Goal: Transaction & Acquisition: Purchase product/service

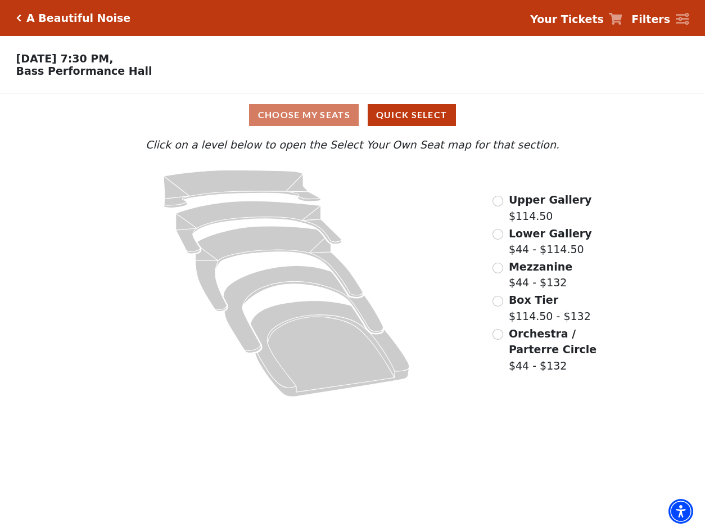
click at [551, 204] on span "Upper Gallery" at bounding box center [550, 199] width 83 height 12
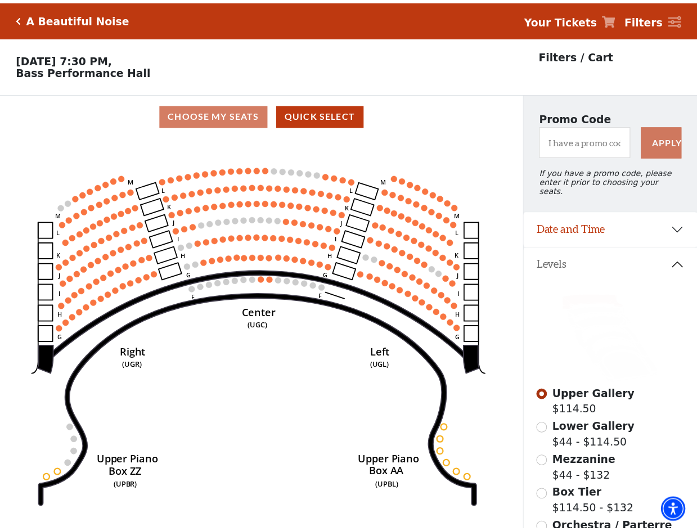
scroll to position [52, 0]
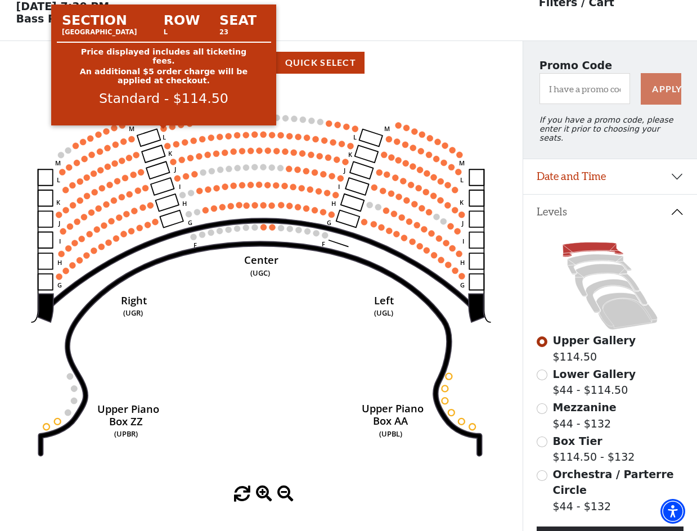
click at [164, 130] on circle at bounding box center [164, 128] width 6 height 6
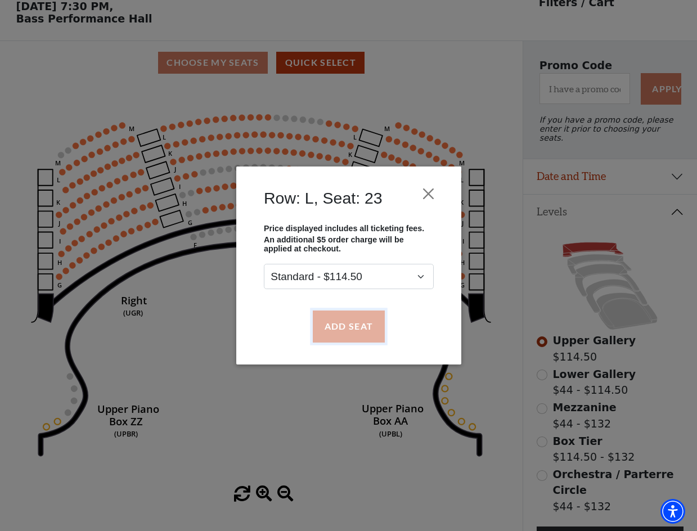
click at [357, 321] on button "Add Seat" at bounding box center [348, 325] width 72 height 31
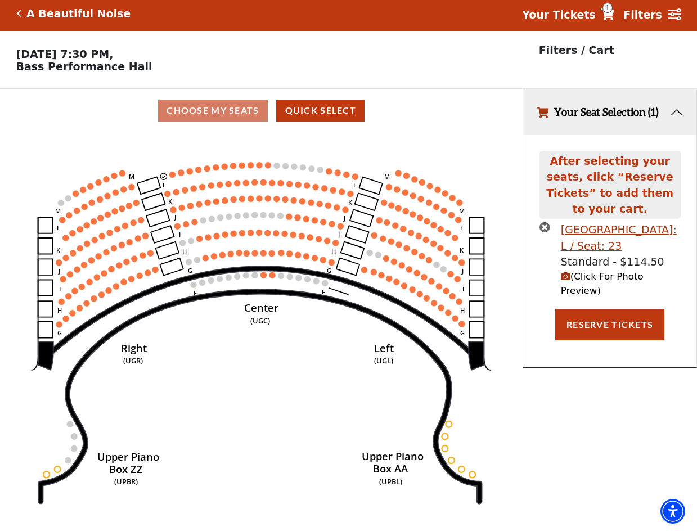
scroll to position [0, 0]
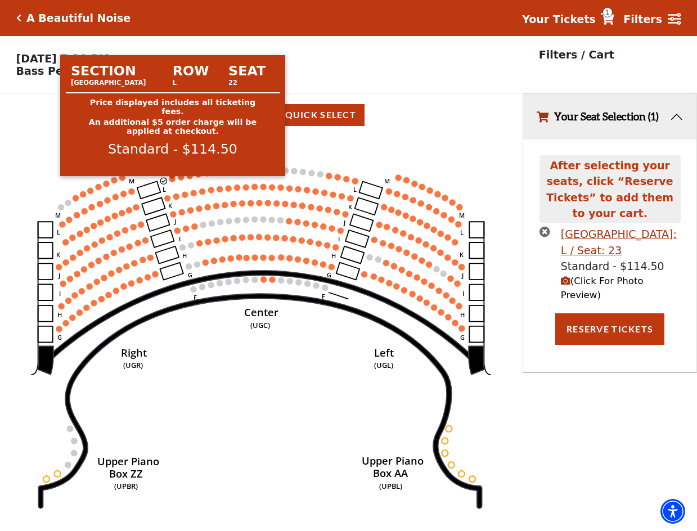
click at [174, 182] on circle at bounding box center [172, 179] width 6 height 6
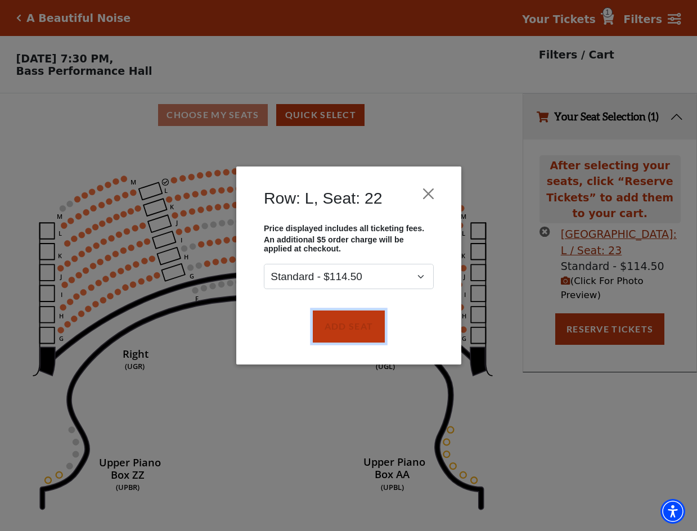
drag, startPoint x: 328, startPoint y: 317, endPoint x: 311, endPoint y: 290, distance: 32.3
click at [327, 317] on button "Add Seat" at bounding box center [348, 325] width 72 height 31
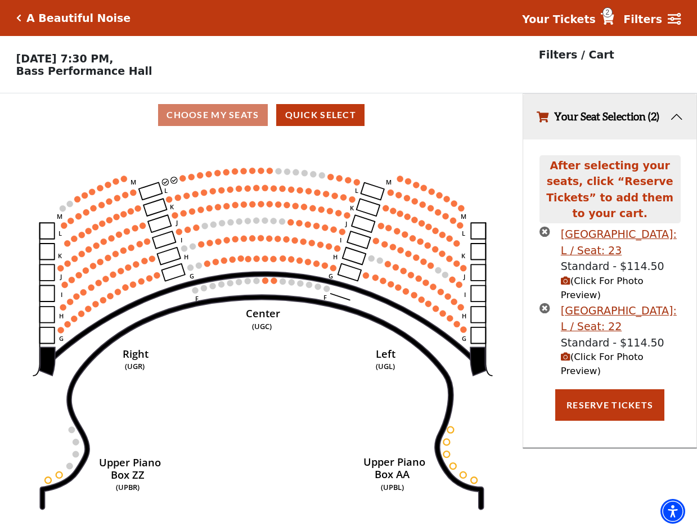
click at [182, 181] on circle at bounding box center [183, 178] width 6 height 6
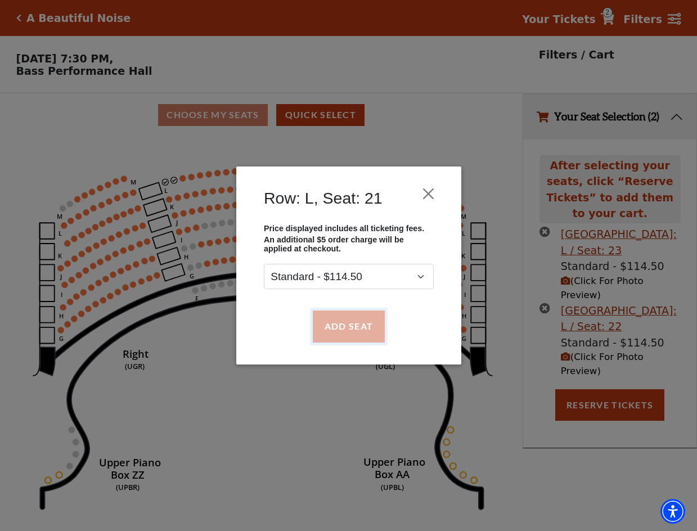
click at [340, 324] on button "Add Seat" at bounding box center [348, 325] width 72 height 31
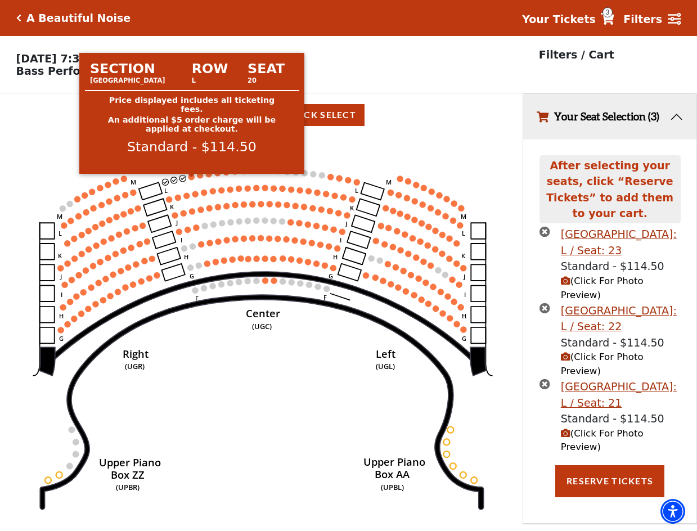
click at [191, 180] on circle at bounding box center [191, 177] width 6 height 6
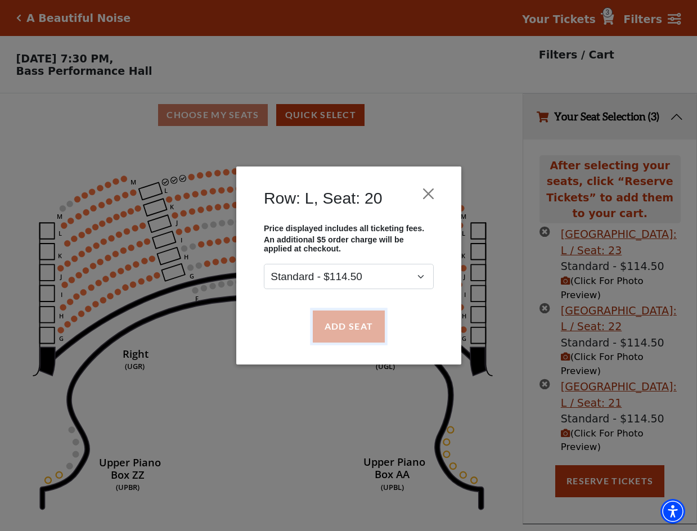
click at [335, 318] on button "Add Seat" at bounding box center [348, 325] width 72 height 31
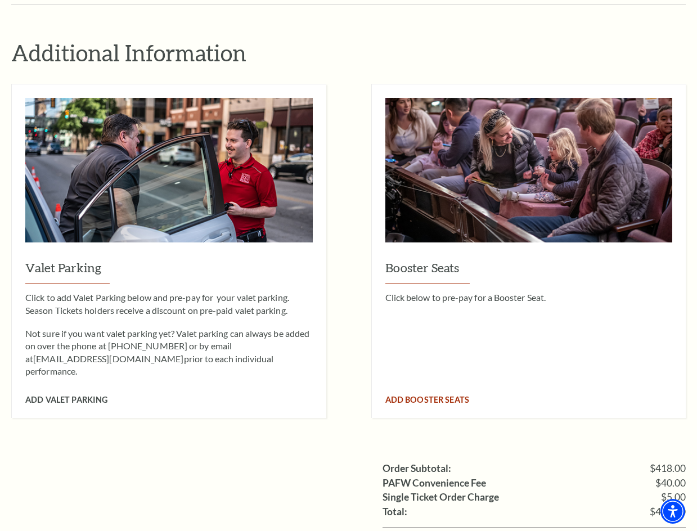
scroll to position [956, 0]
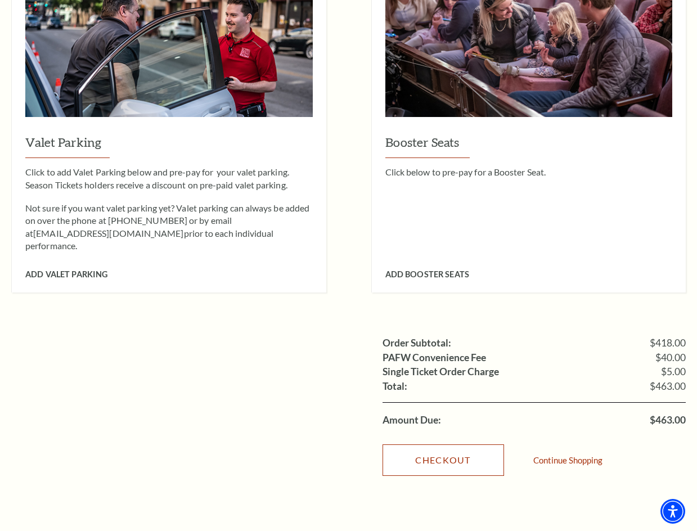
click at [444, 444] on link "Checkout" at bounding box center [442, 459] width 121 height 31
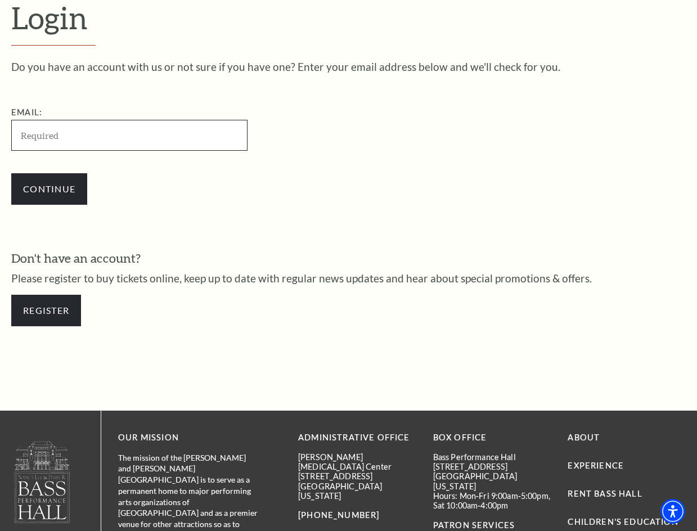
click at [147, 142] on input "Email:" at bounding box center [129, 135] width 236 height 31
type input "[EMAIL_ADDRESS][DOMAIN_NAME]"
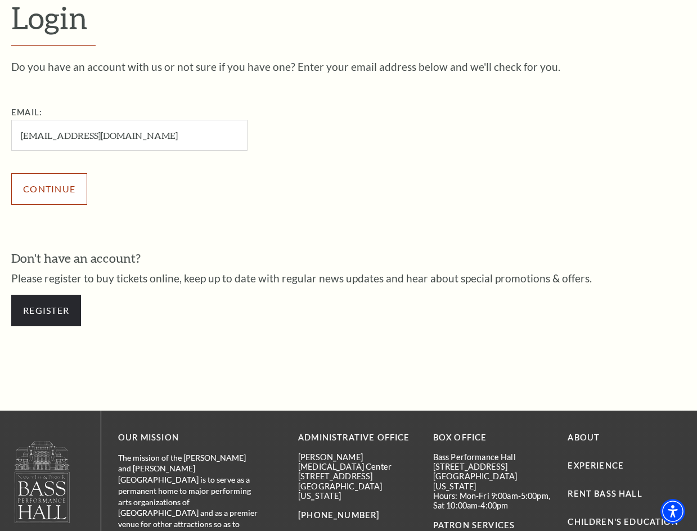
click at [51, 189] on input "Continue" at bounding box center [49, 188] width 76 height 31
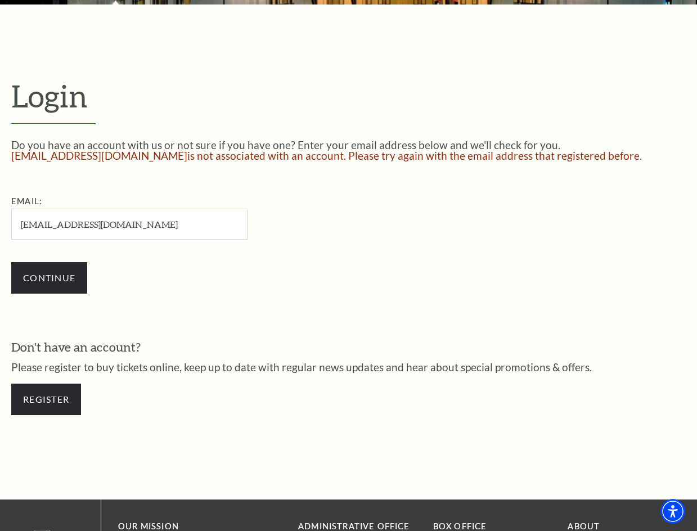
scroll to position [225, 0]
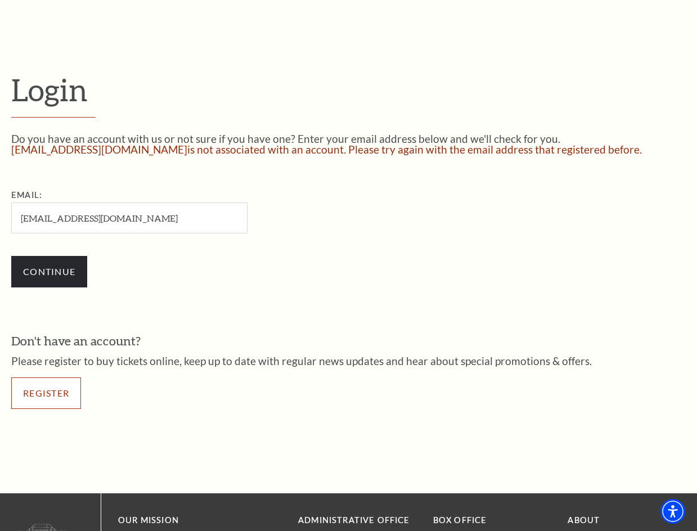
drag, startPoint x: 58, startPoint y: 399, endPoint x: 104, endPoint y: 393, distance: 46.5
click at [57, 399] on link "Register" at bounding box center [46, 392] width 70 height 31
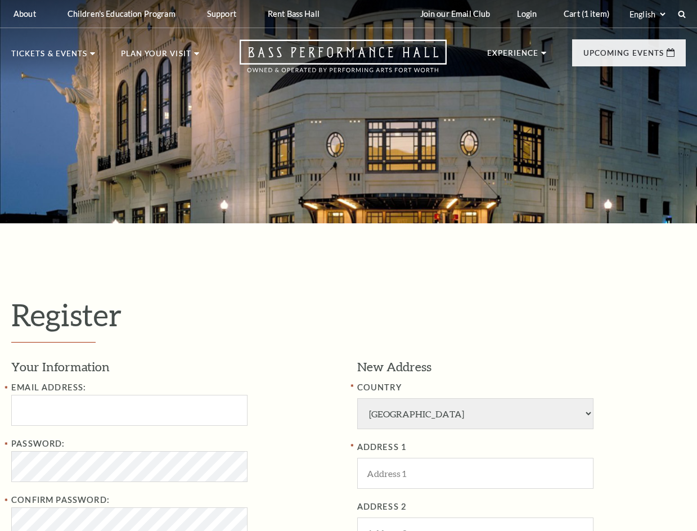
select select "1"
select select "TX"
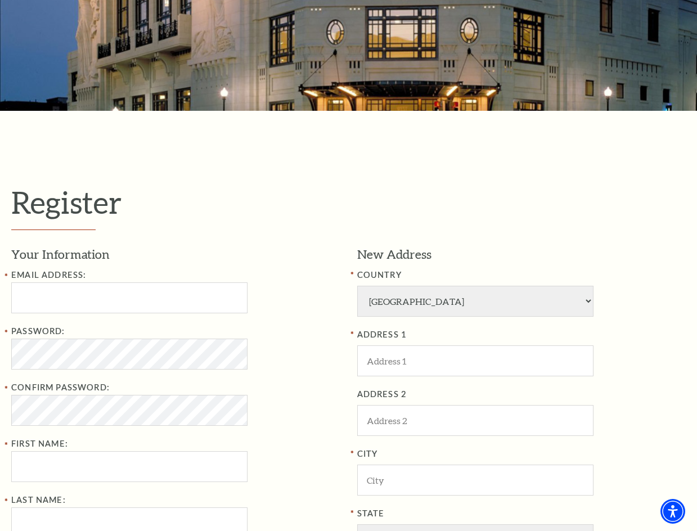
scroll to position [281, 0]
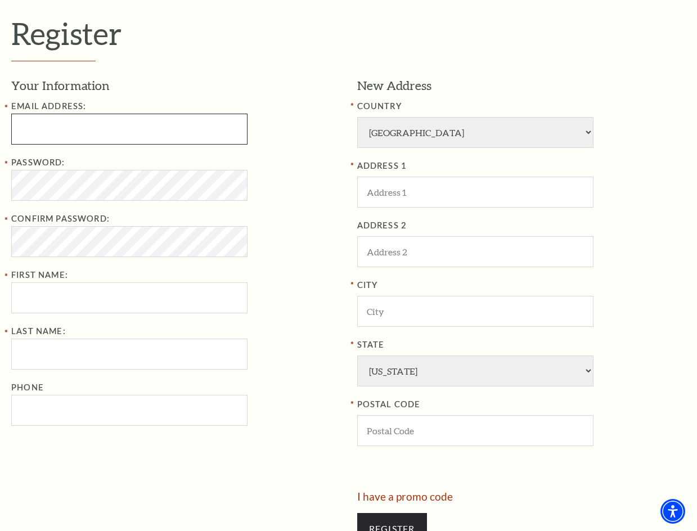
type input "ZoeJ0Dav2viis@gmail.com"
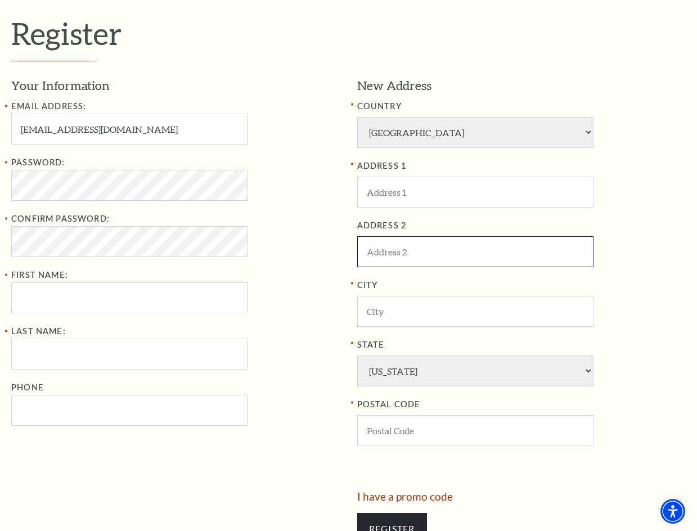
click at [403, 250] on input "ADDRESS 2" at bounding box center [475, 251] width 236 height 31
type input "Lincoln"
type input "dhfjj"
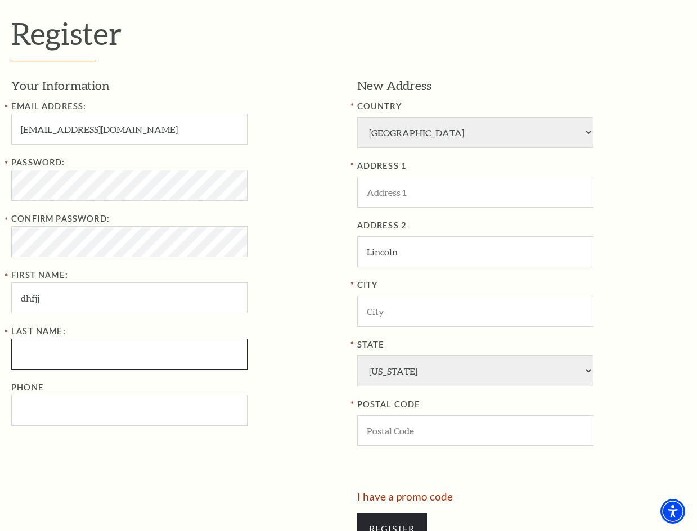
type input "yiolhhh"
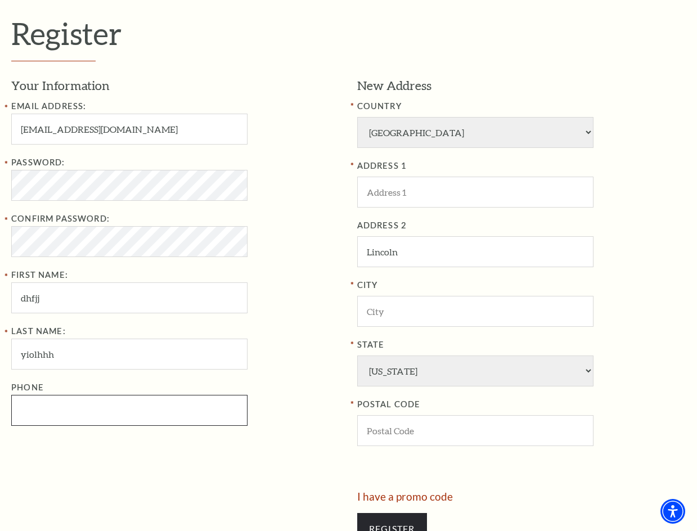
type input "4069947097"
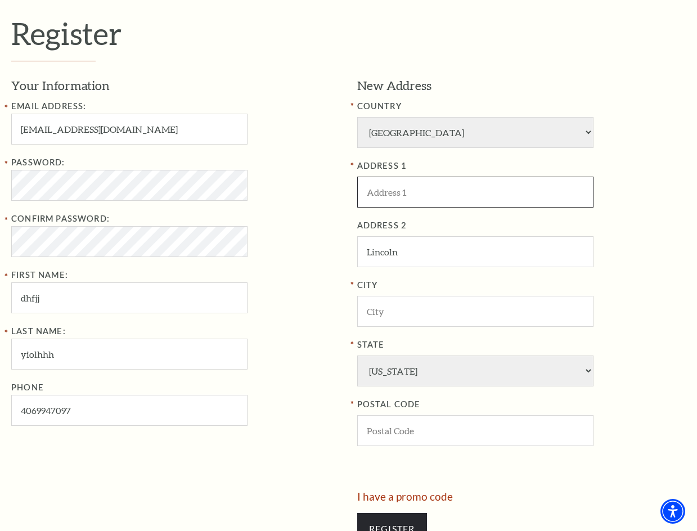
type input "1764 Coolidge Street Bozeman"
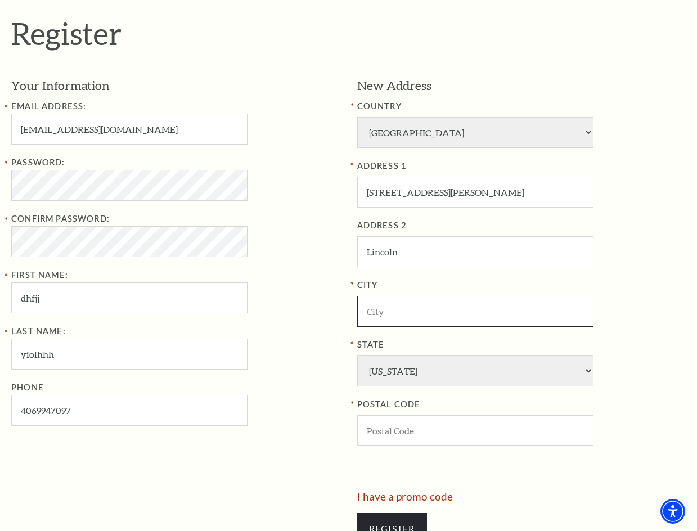
type input "Washington DC"
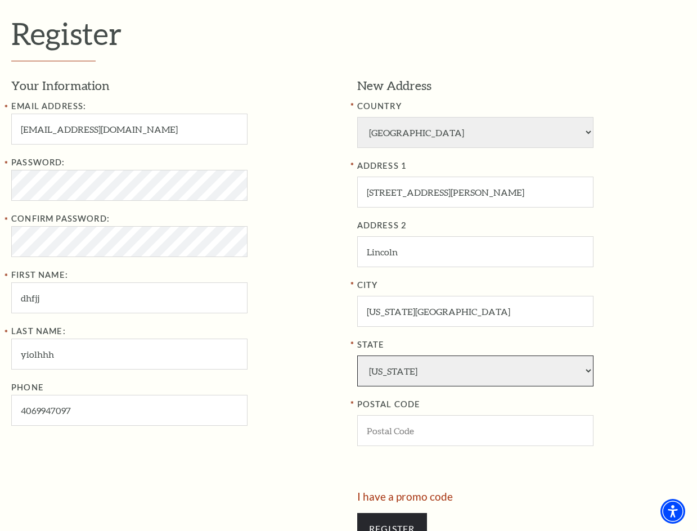
select select "AZ"
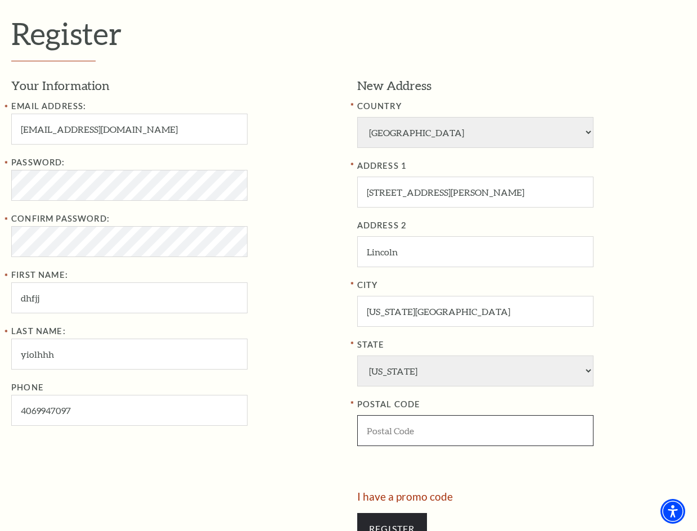
type input "20001"
type input "406-994-7097"
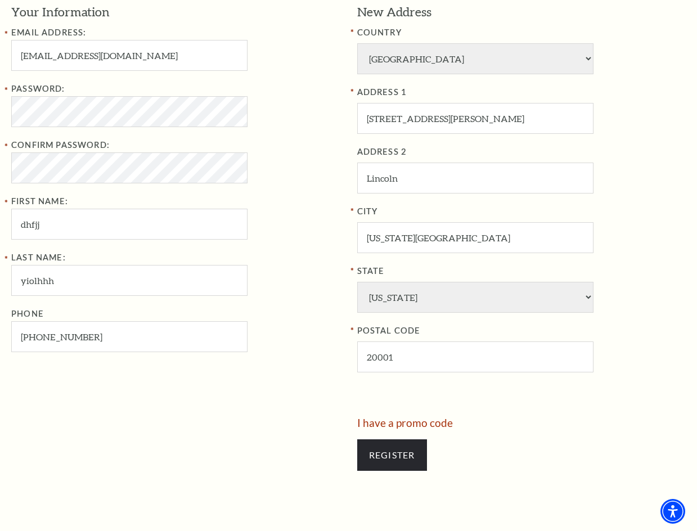
scroll to position [394, 0]
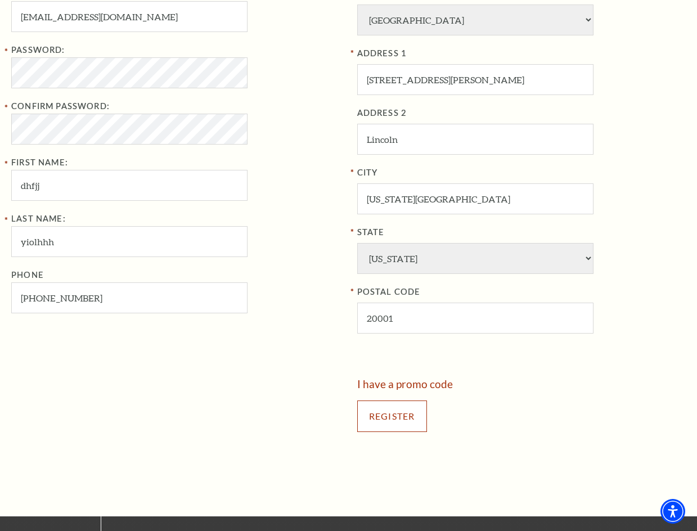
click at [389, 416] on input "Register" at bounding box center [392, 415] width 70 height 31
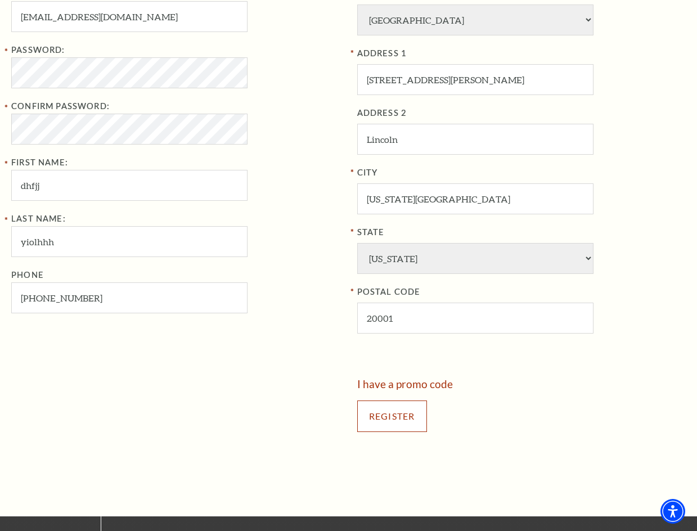
click at [381, 417] on input "Register" at bounding box center [392, 415] width 70 height 31
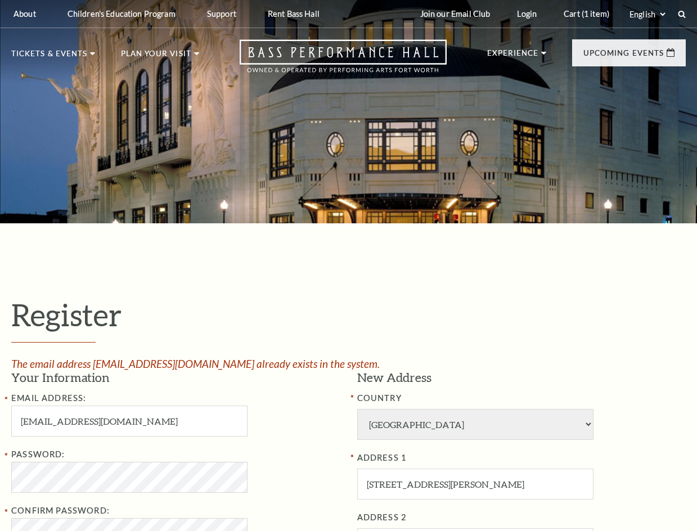
select select "1"
select select "TX"
click at [56, 423] on input "ZoeJ0Dav2viis@gmail.com" at bounding box center [129, 420] width 236 height 31
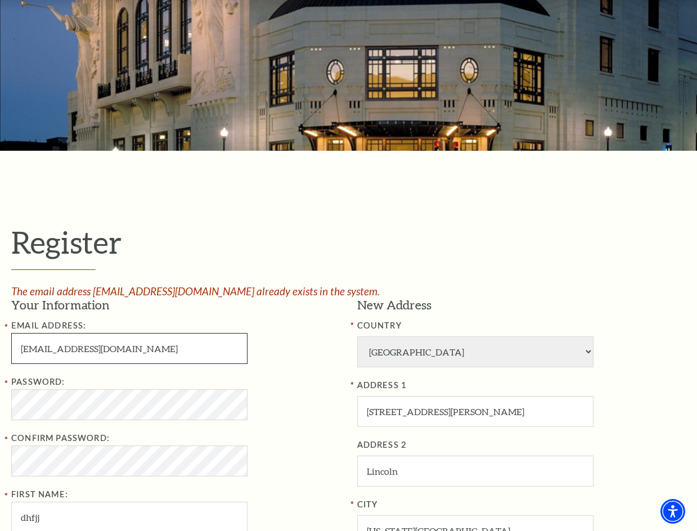
scroll to position [169, 0]
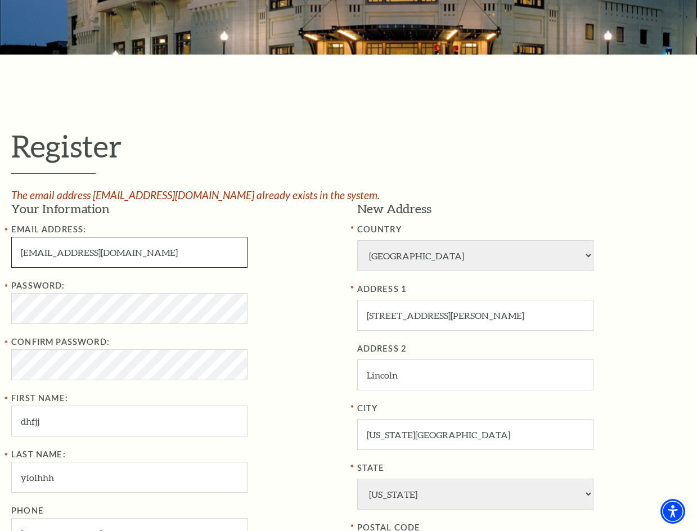
type input "ZoeJ0Da0v2viis@gmail.com"
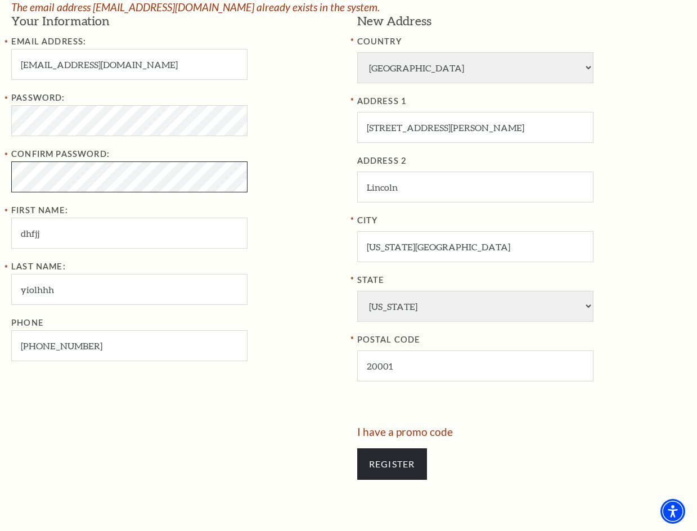
scroll to position [394, 0]
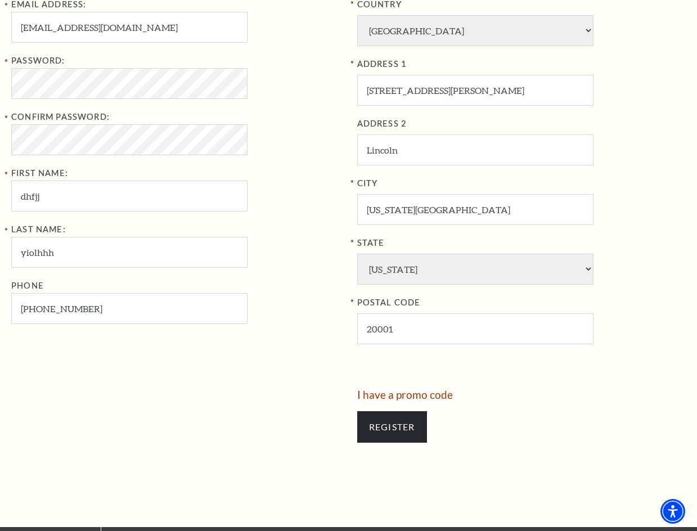
click at [405, 449] on div "Register" at bounding box center [521, 427] width 329 height 54
click at [408, 441] on input "Register" at bounding box center [392, 426] width 70 height 31
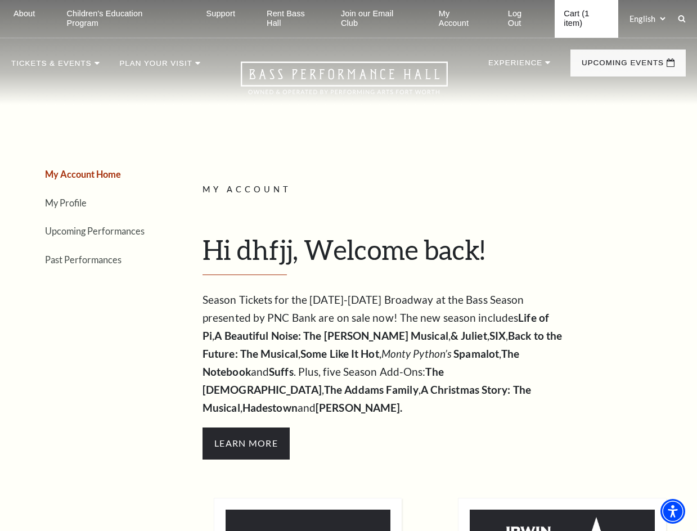
click at [574, 18] on link "Cart (1 item)" at bounding box center [586, 19] width 64 height 38
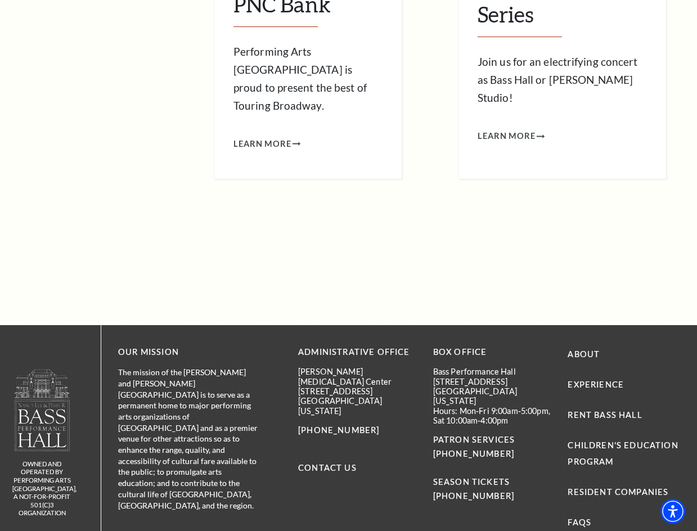
scroll to position [833, 0]
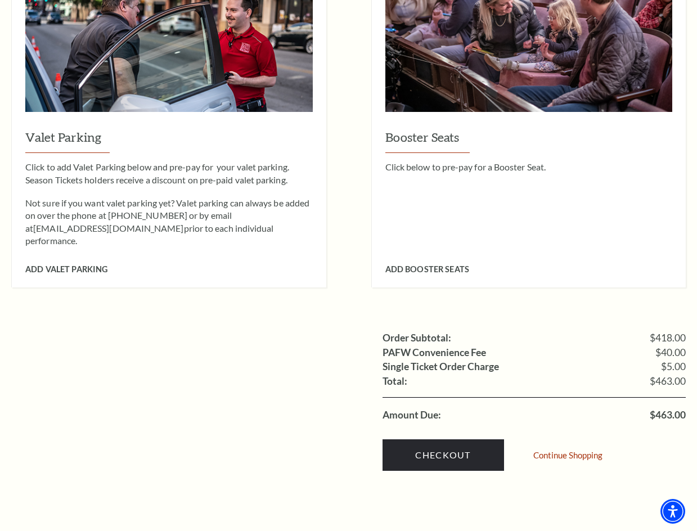
scroll to position [1125, 0]
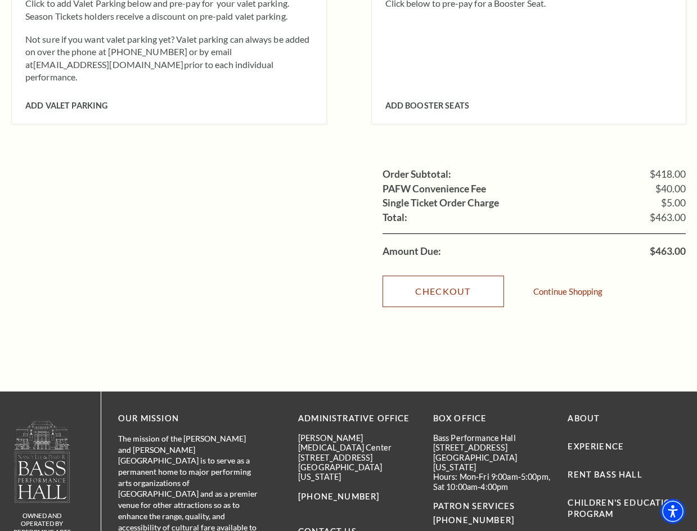
click at [466, 276] on link "Checkout" at bounding box center [442, 291] width 121 height 31
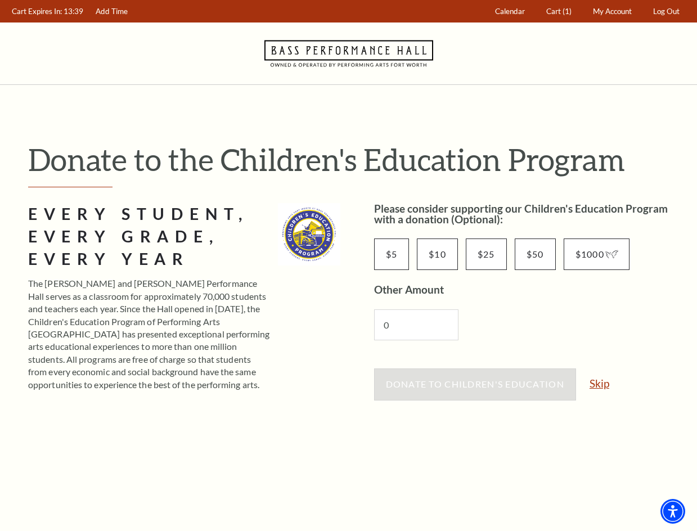
click at [603, 387] on link "Skip" at bounding box center [599, 383] width 20 height 11
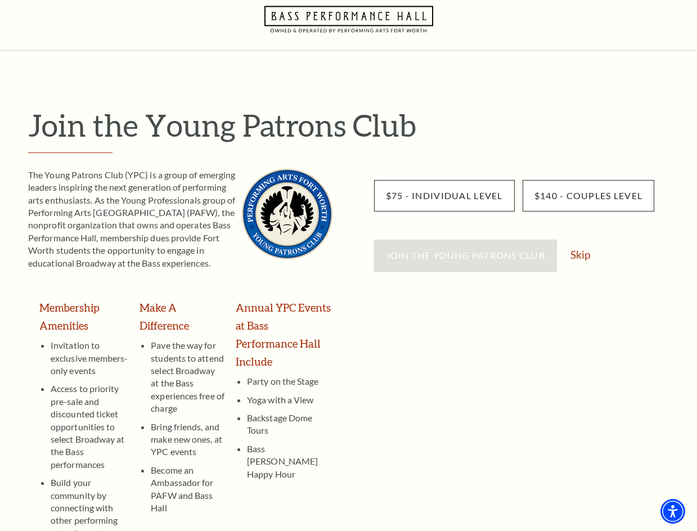
scroll to position [169, 0]
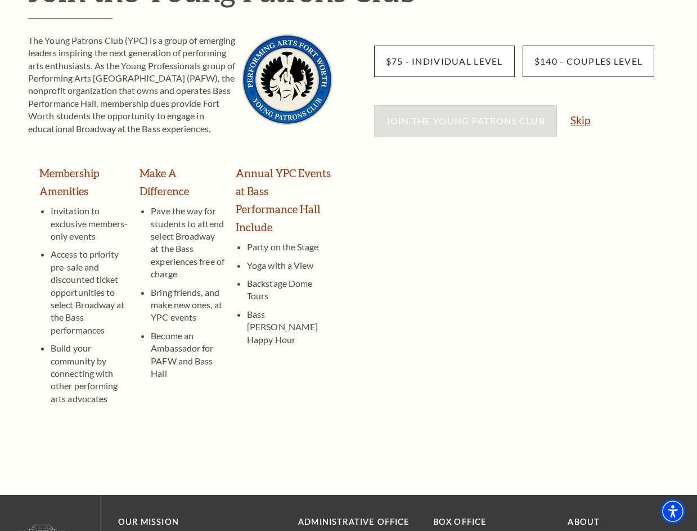
click at [585, 123] on link "Skip" at bounding box center [580, 120] width 20 height 11
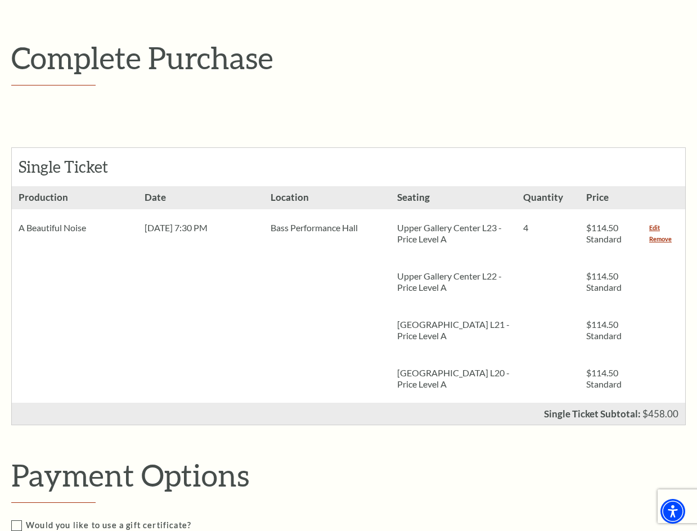
scroll to position [169, 0]
drag, startPoint x: 655, startPoint y: 242, endPoint x: 279, endPoint y: 26, distance: 433.6
click at [655, 242] on link "Remove" at bounding box center [660, 239] width 22 height 11
